Goal: Find specific page/section: Find specific page/section

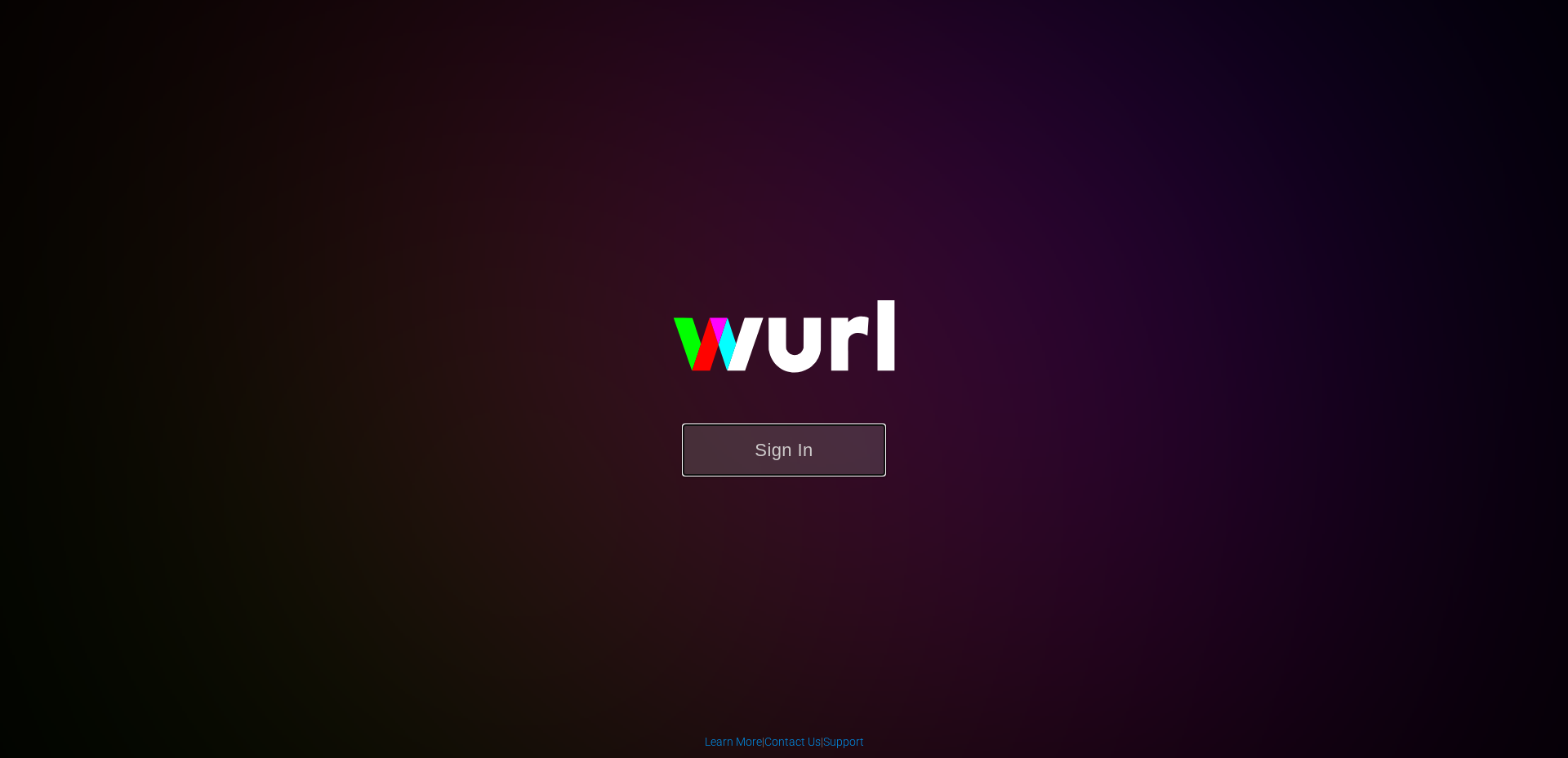
click at [761, 448] on button "Sign In" at bounding box center [783, 450] width 204 height 53
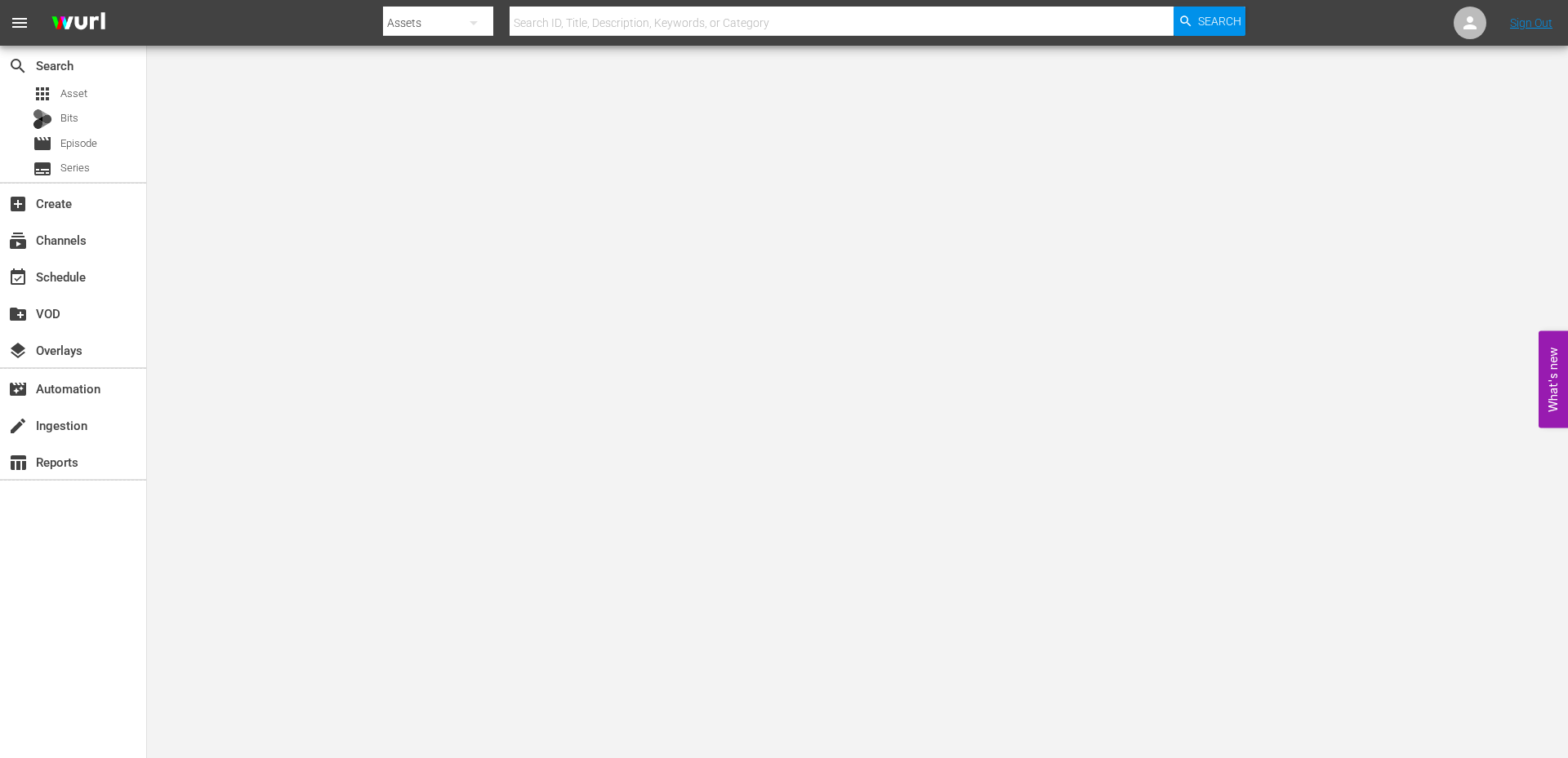
click at [449, 274] on body "menu Search By Assets Search ID, Title, Description, Keywords, or Category Sear…" at bounding box center [784, 379] width 1568 height 758
click at [71, 140] on span "Episode" at bounding box center [78, 143] width 37 height 16
